Goal: Communication & Community: Share content

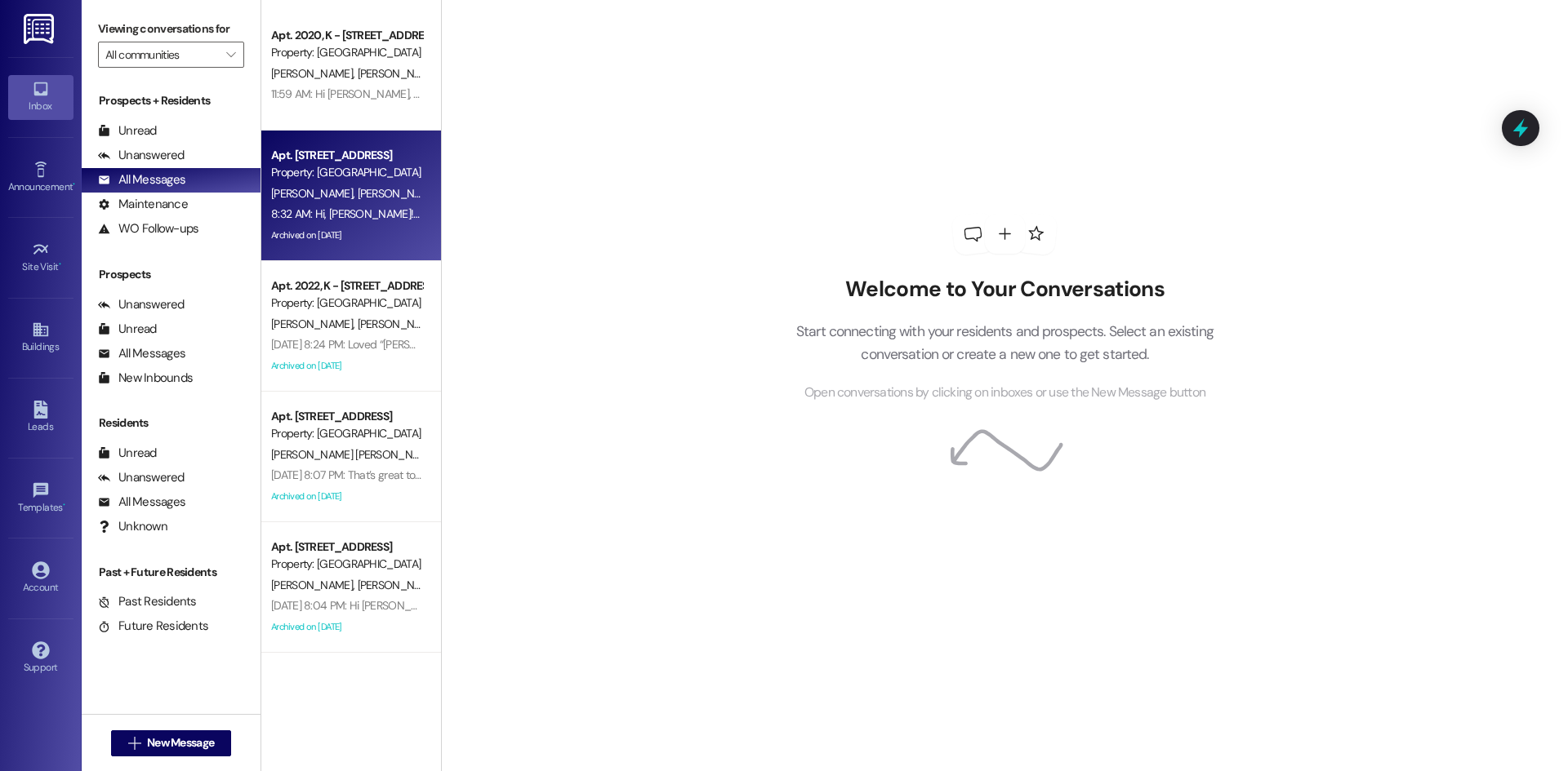
click at [305, 227] on div "Archived on [DATE]" at bounding box center [346, 235] width 154 height 21
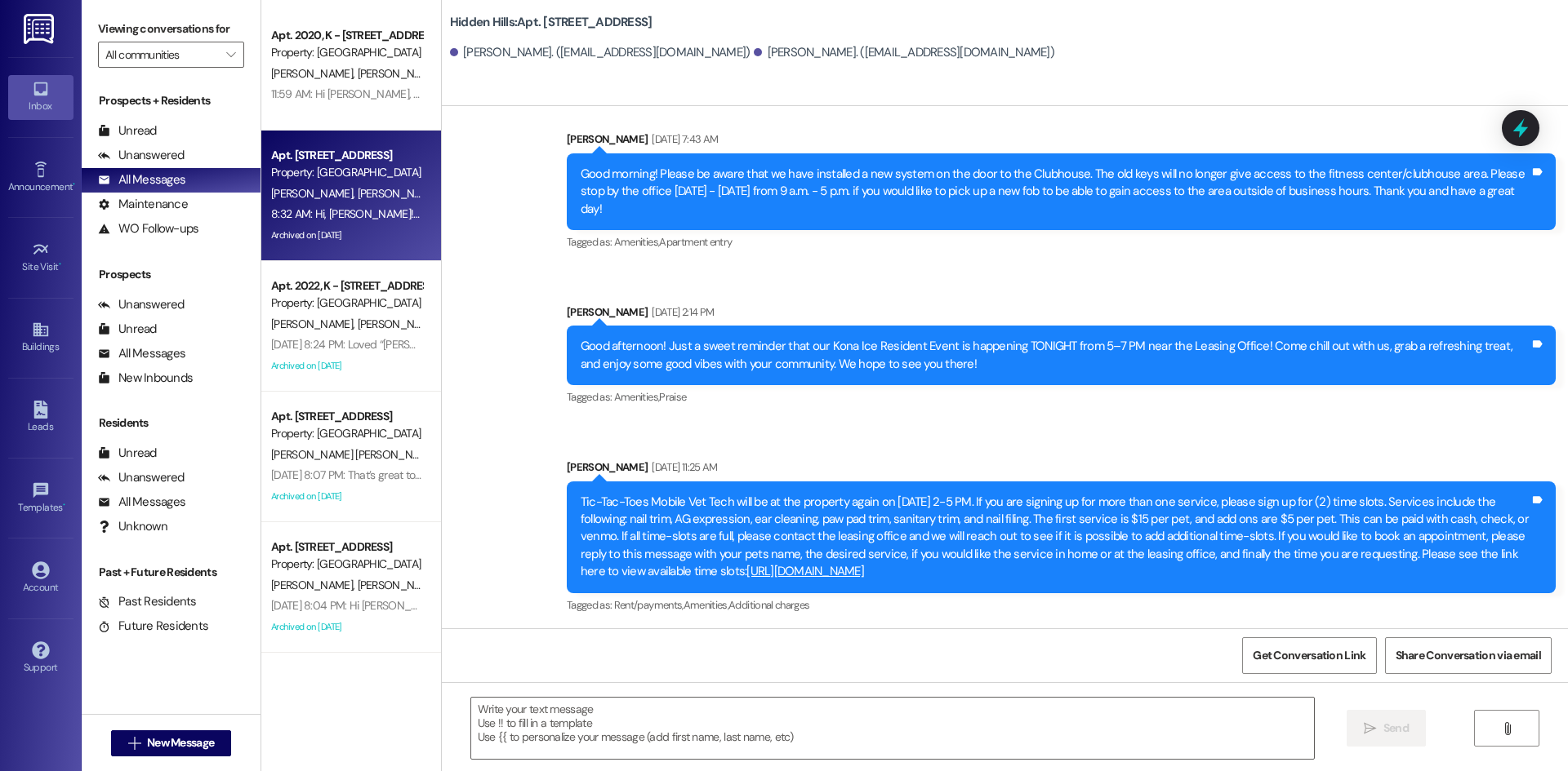
scroll to position [21647, 0]
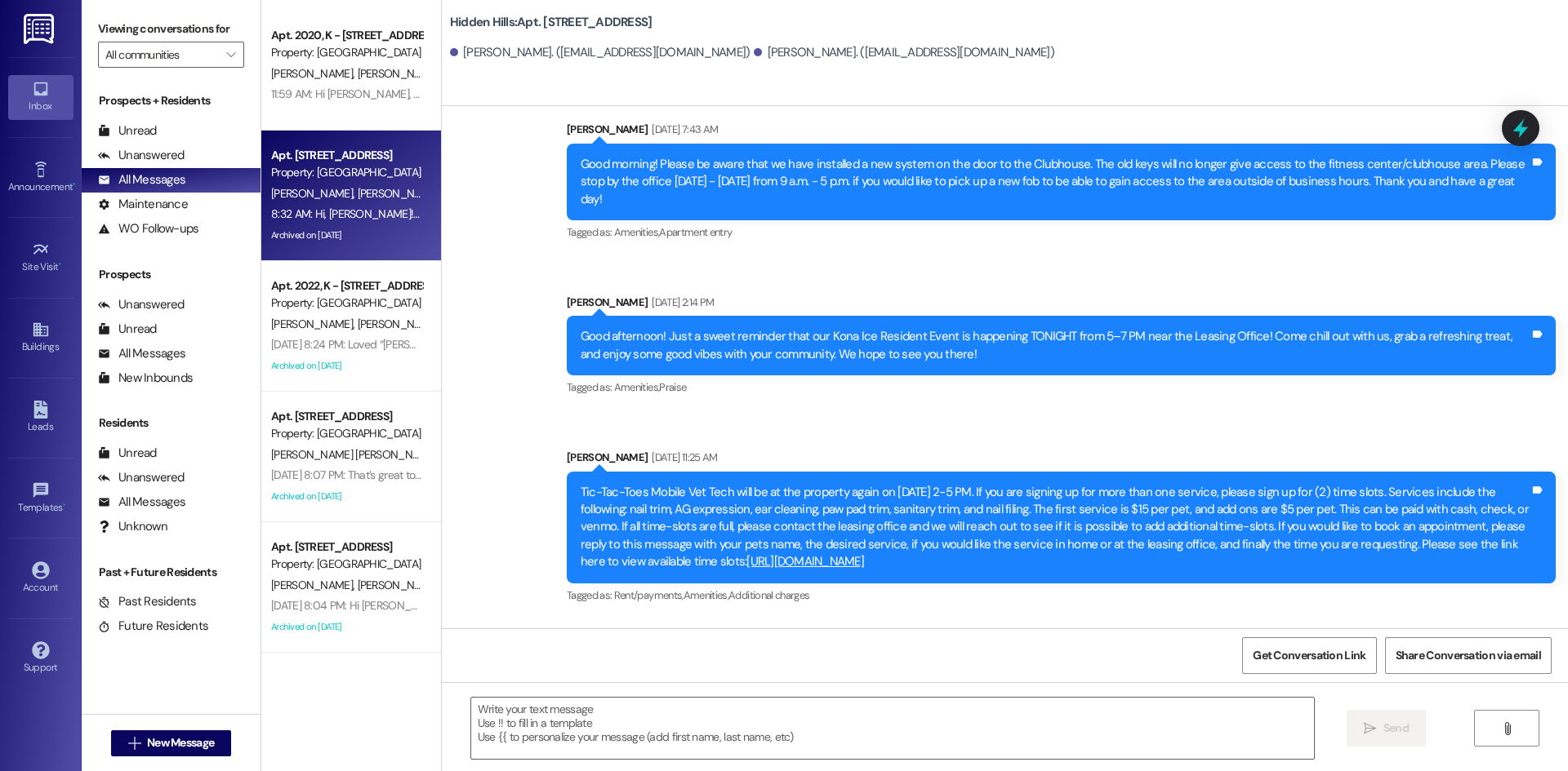
drag, startPoint x: 568, startPoint y: 419, endPoint x: 1302, endPoint y: 496, distance: 738.0
click at [1302, 496] on div "Tic-Tac-Toes Mobile Vet Tech will be at the property again on [DATE] 2-5 PM. If…" at bounding box center [1055, 527] width 949 height 87
copy div "Tic-Tac-Toes Mobile Vet Tech will be at the property again on [DATE] 2-5 PM. If…"
click at [31, 336] on icon at bounding box center [40, 330] width 18 height 18
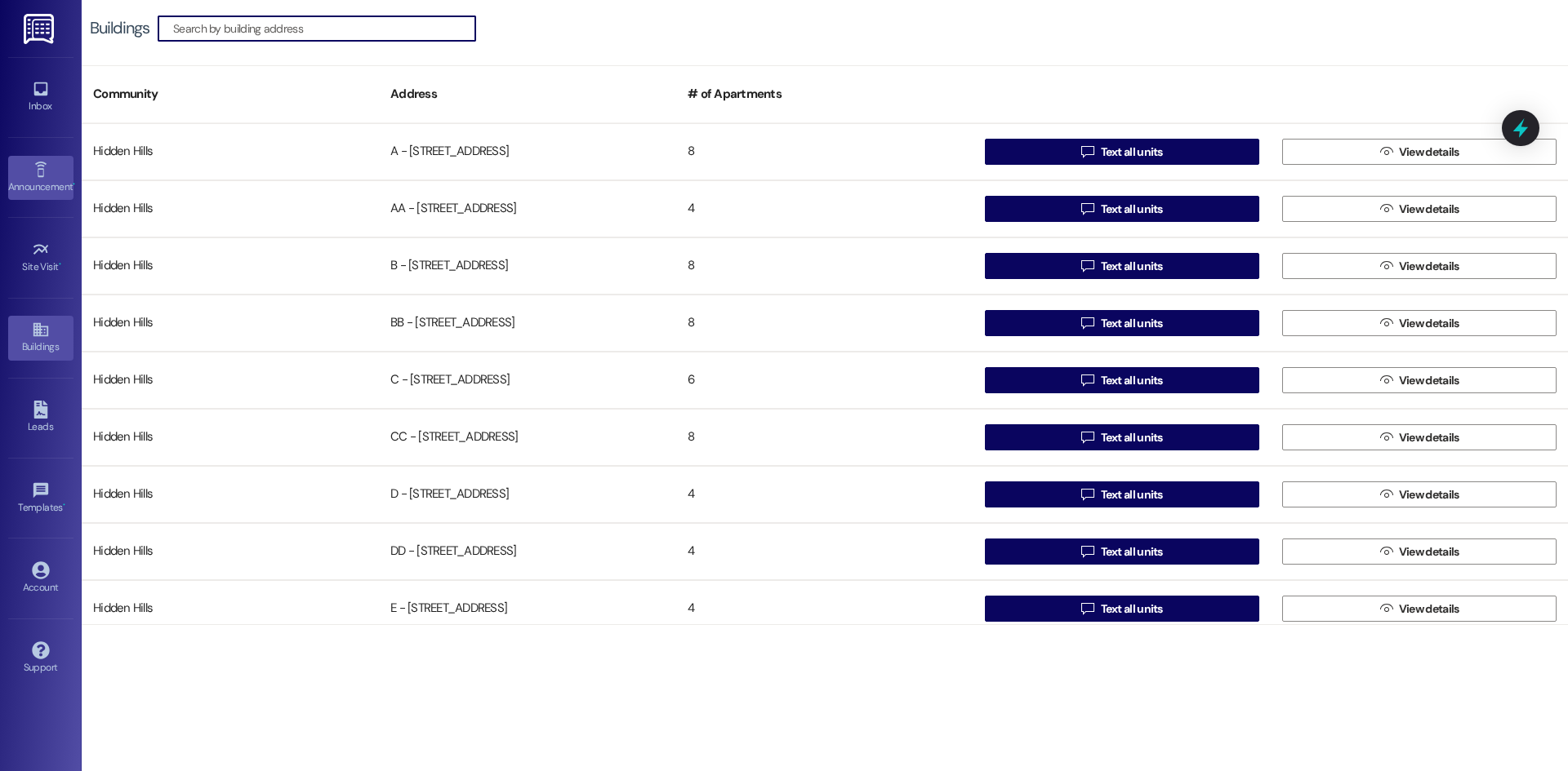
click at [24, 175] on link "Announcement •" at bounding box center [40, 178] width 65 height 44
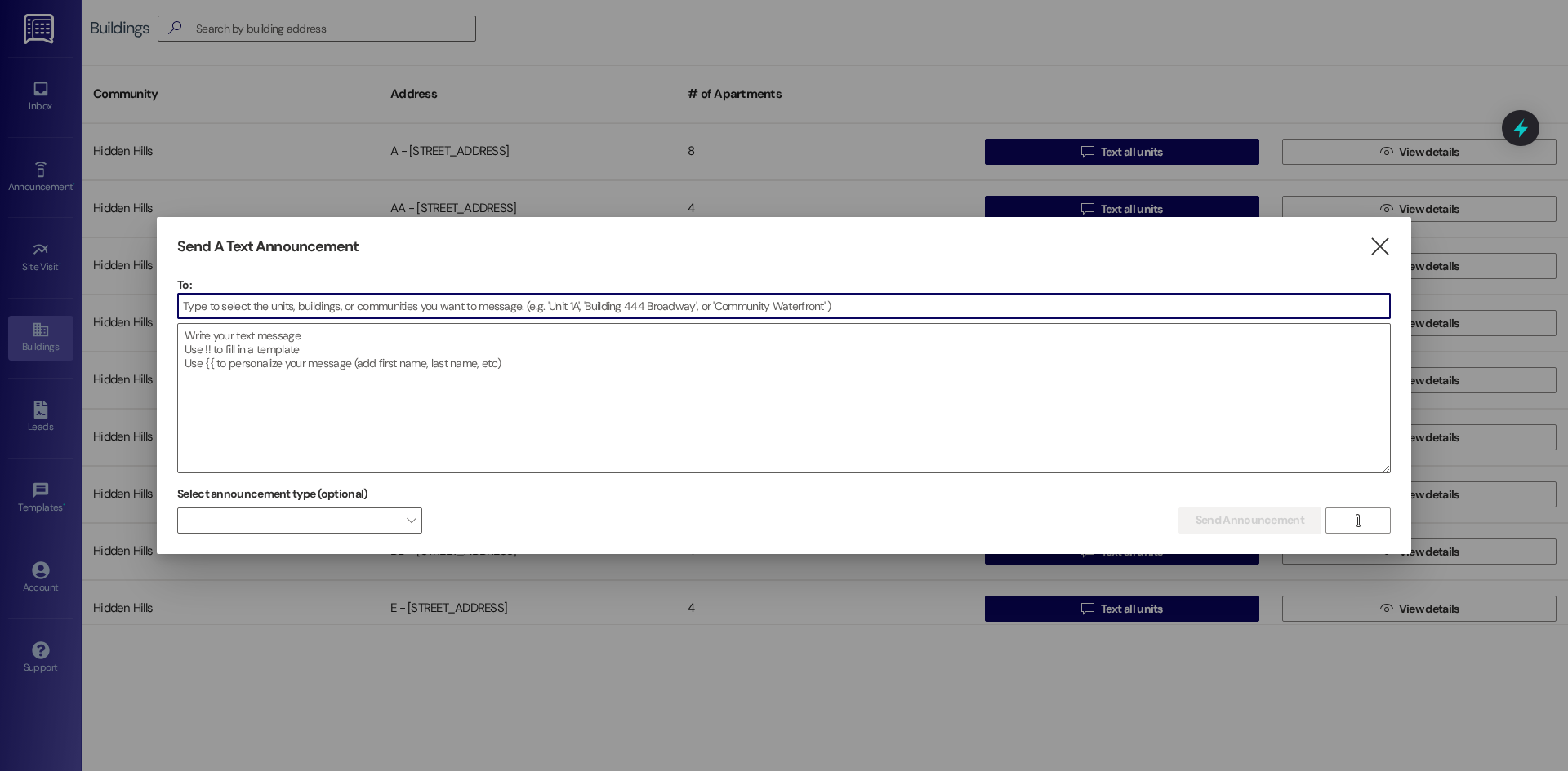
click at [412, 309] on input at bounding box center [783, 305] width 1211 height 25
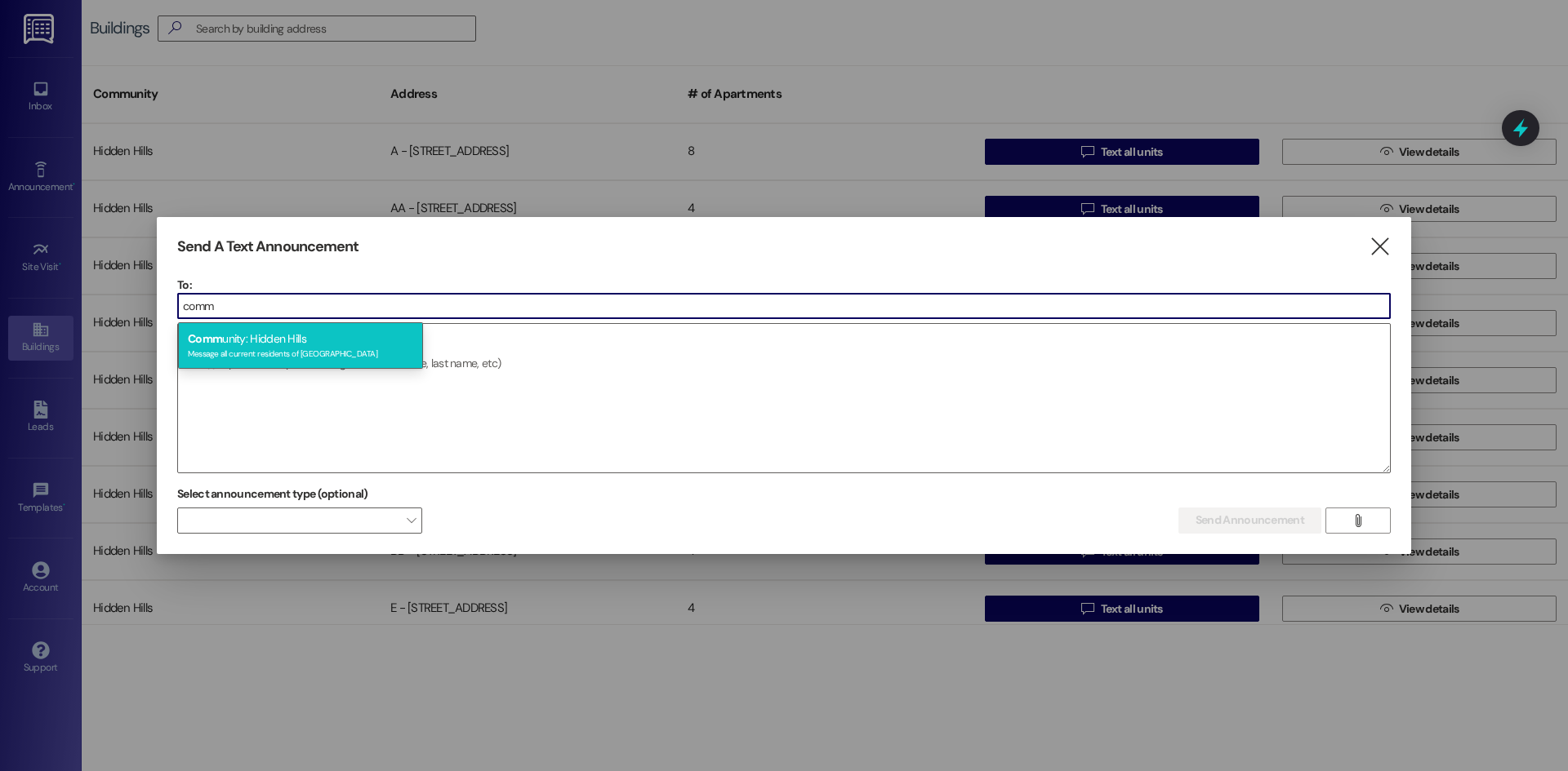
type input "comm"
click at [251, 348] on div "Message all current residents of [GEOGRAPHIC_DATA]" at bounding box center [300, 353] width 225 height 14
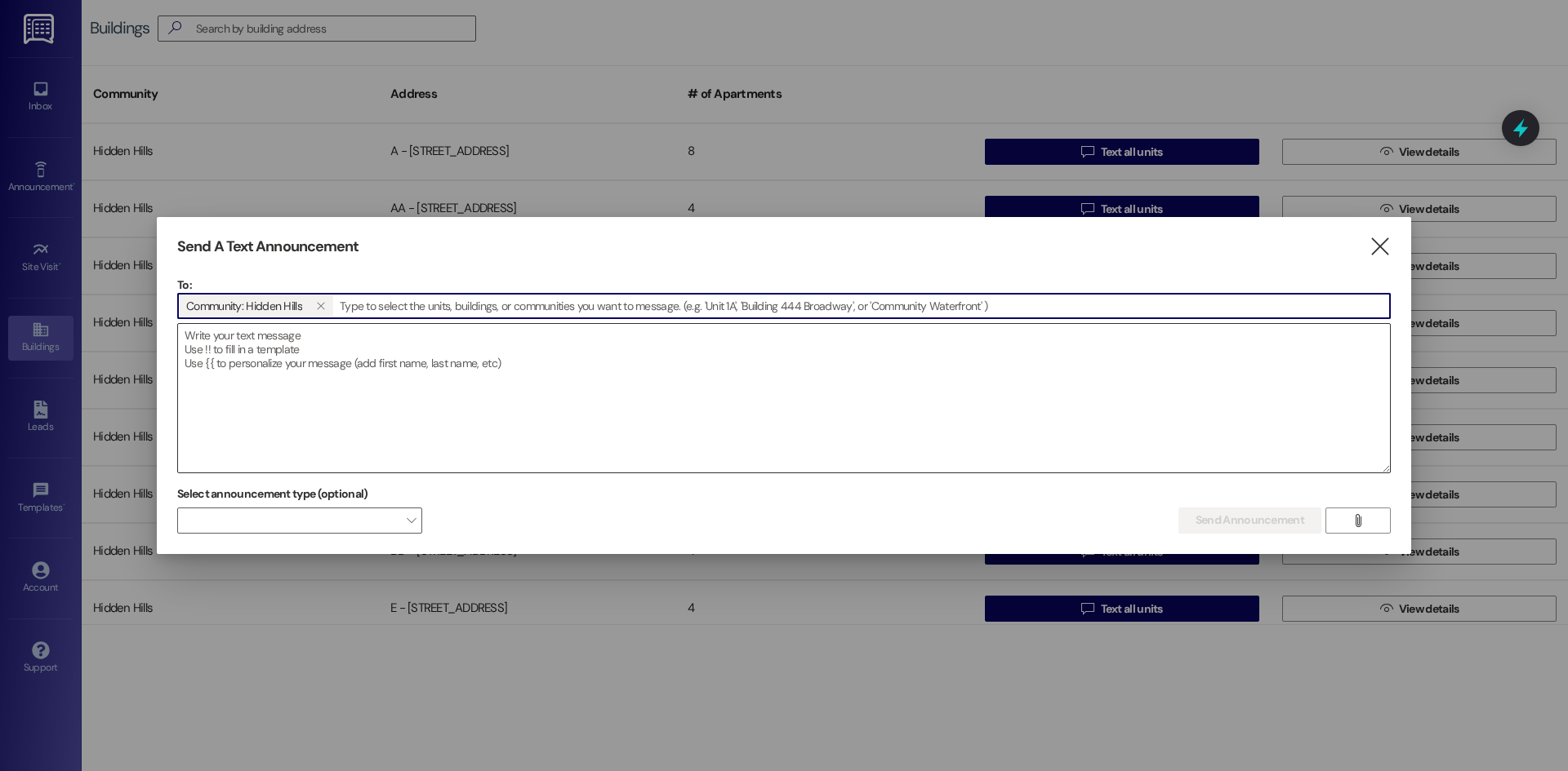
click at [263, 338] on textarea at bounding box center [783, 398] width 1211 height 148
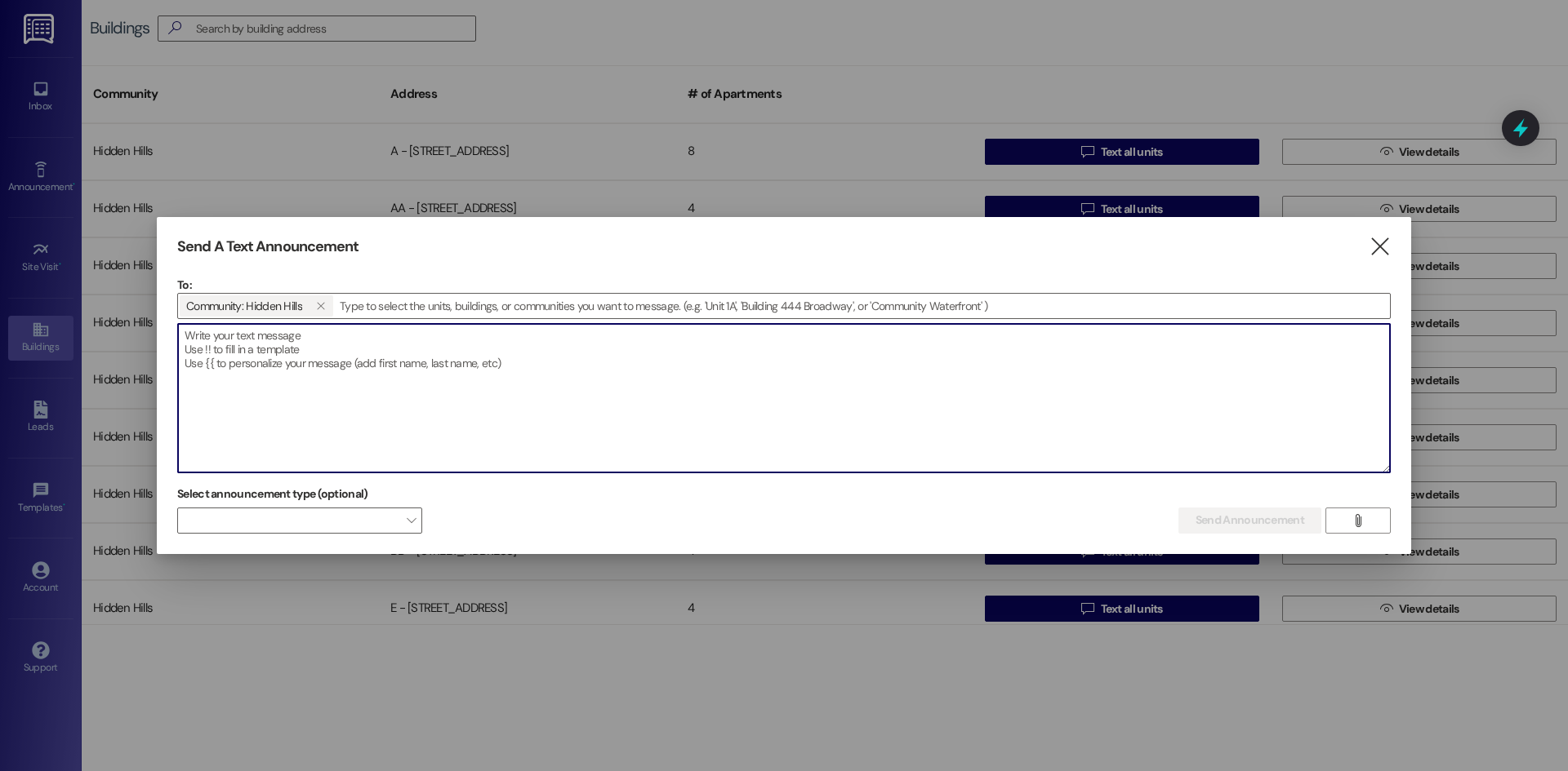
paste textarea "Tic-Tac-Toes Mobile Vet Tech will be at the property again on [DATE] 2-5 PM. If…"
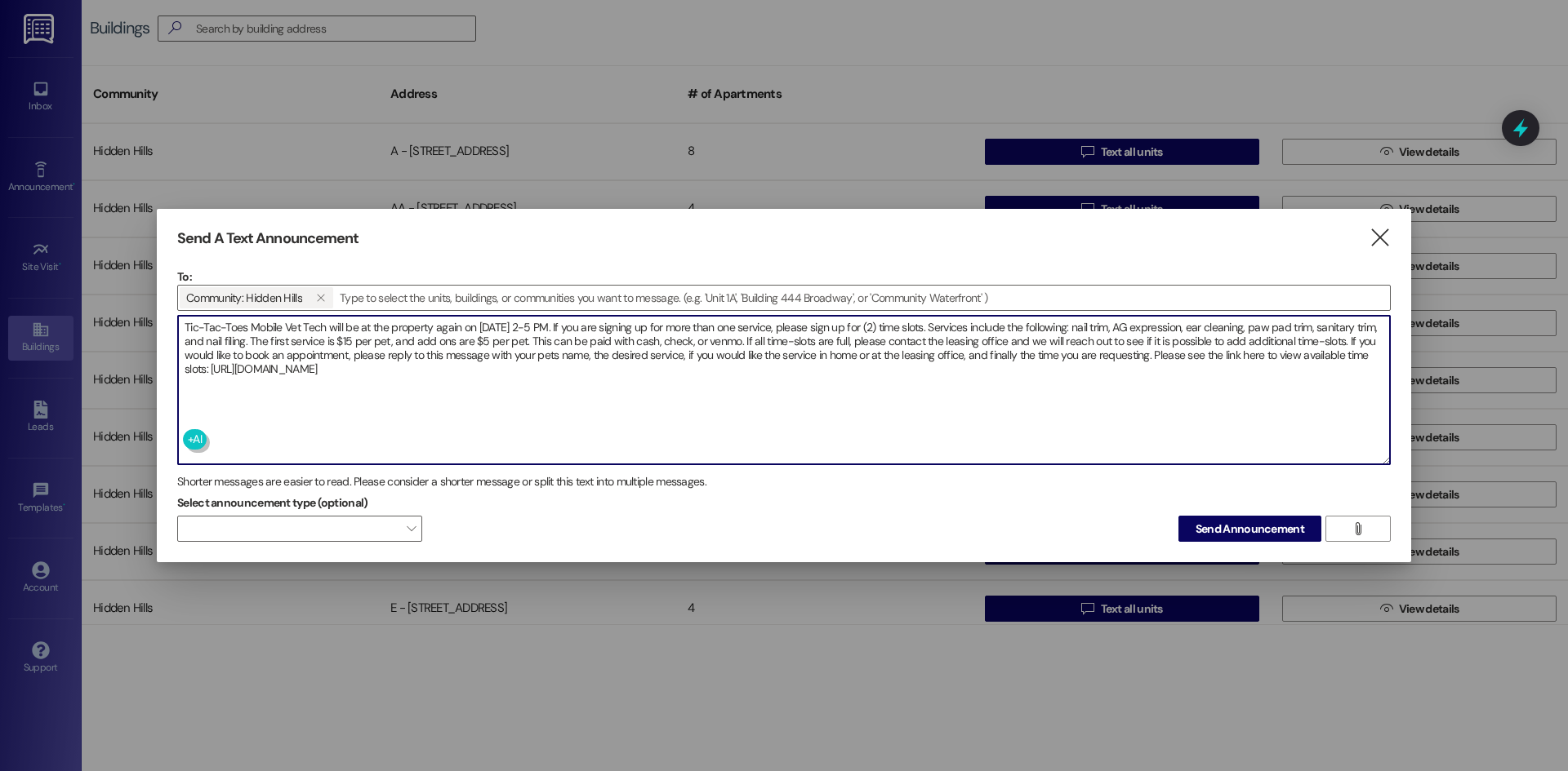
click at [185, 326] on textarea "Tic-Tac-Toes Mobile Vet Tech will be at the property again on [DATE] 2-5 PM. If…" at bounding box center [783, 390] width 1211 height 148
type textarea "Good afternoon! This is a reminder that Tic-Tac-Toes Mobile Vet Tech will be at…"
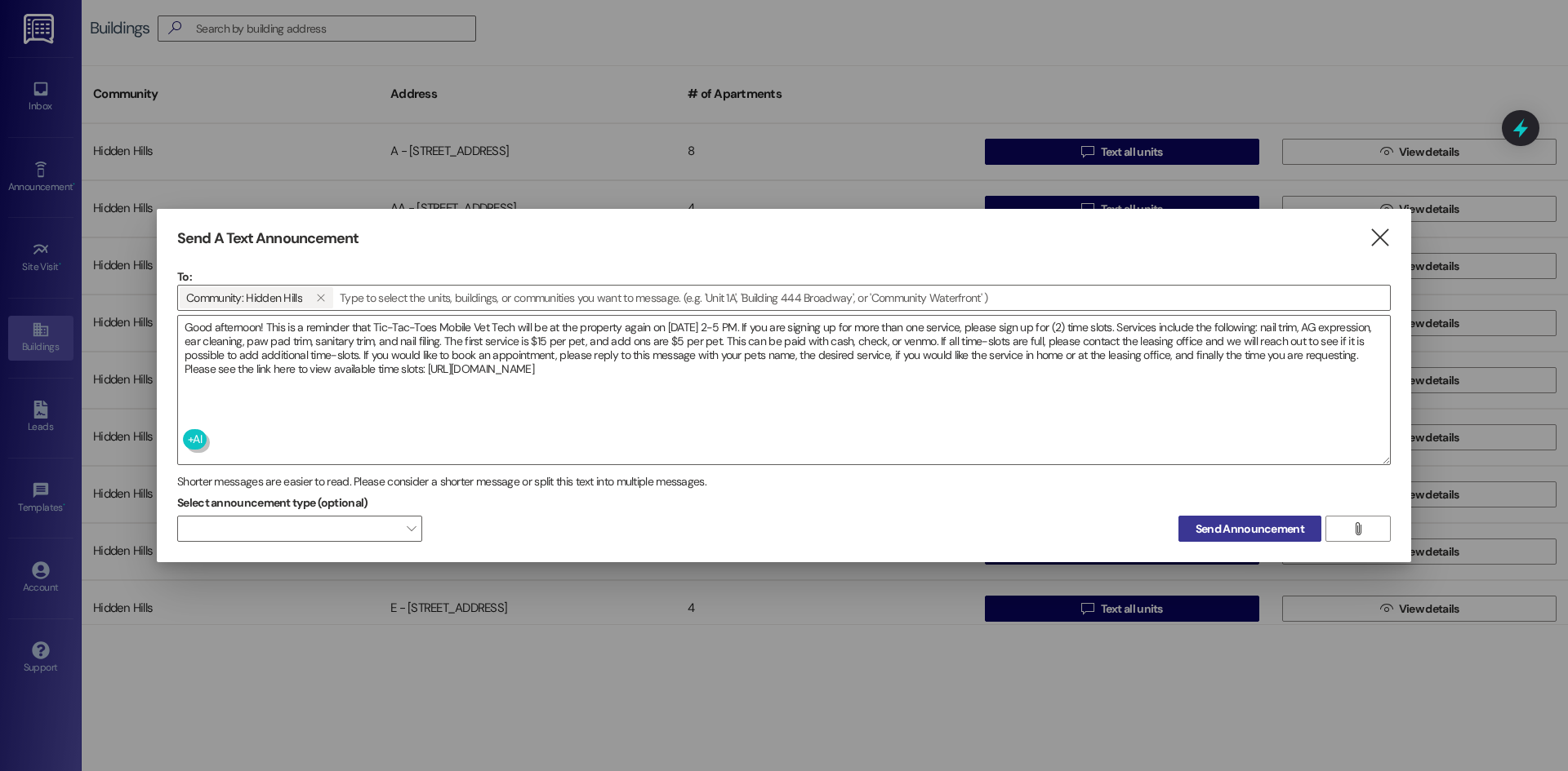
click at [1288, 521] on span "Send Announcement" at bounding box center [1250, 528] width 109 height 17
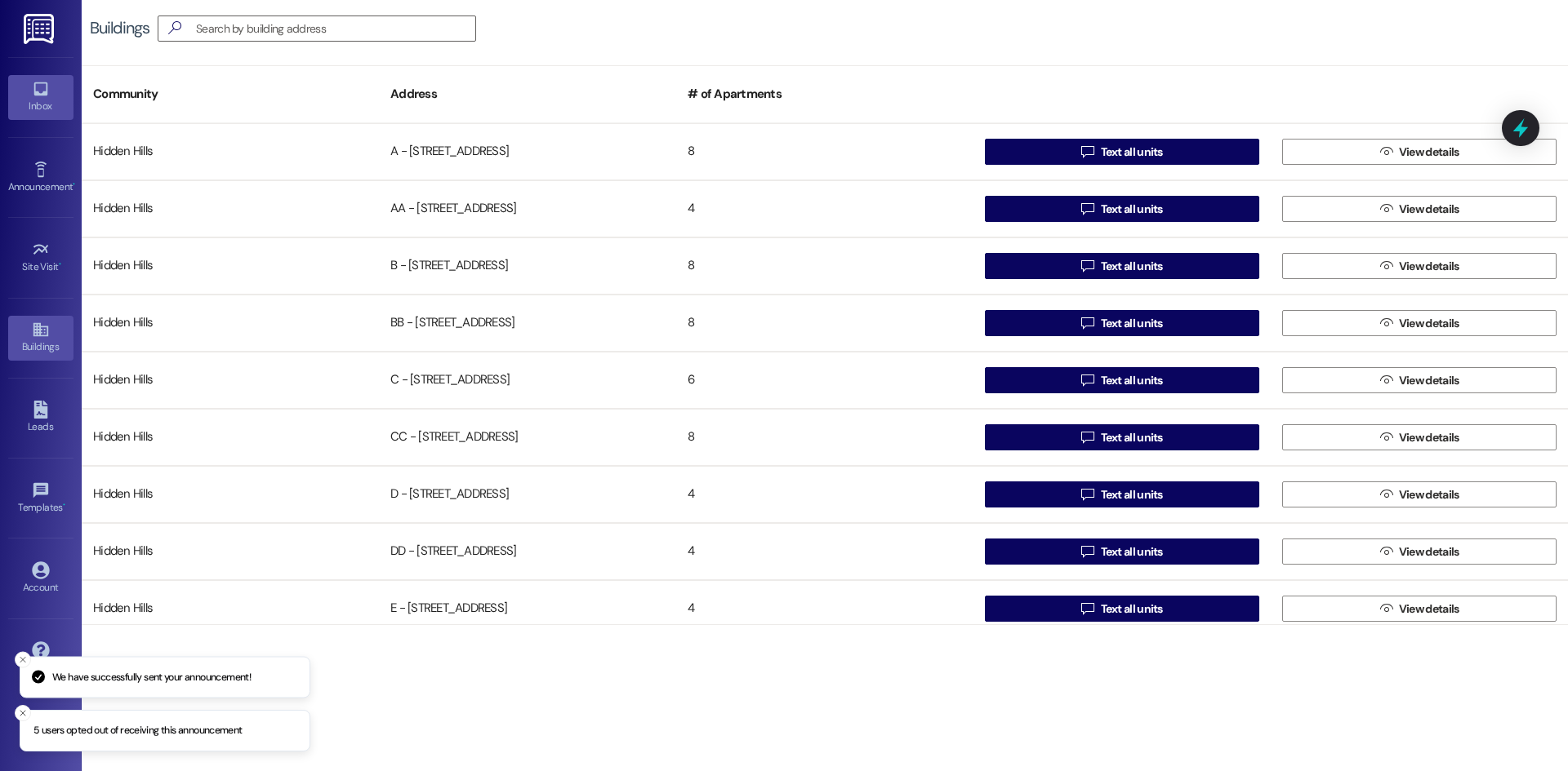
click at [28, 111] on div "Inbox" at bounding box center [40, 106] width 82 height 17
